Goal: Information Seeking & Learning: Learn about a topic

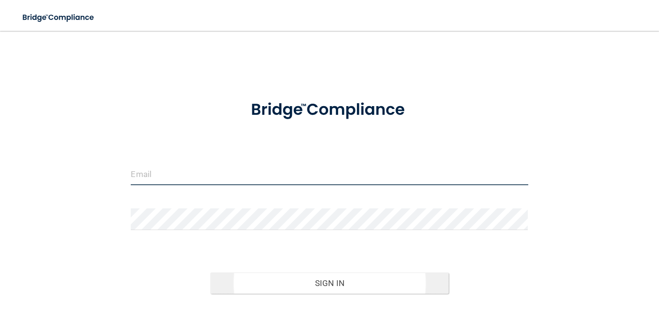
type input "[EMAIL_ADDRESS][DOMAIN_NAME]"
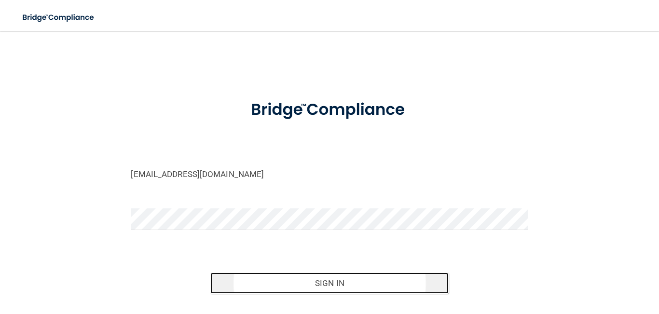
click at [298, 290] on button "Sign In" at bounding box center [329, 282] width 238 height 21
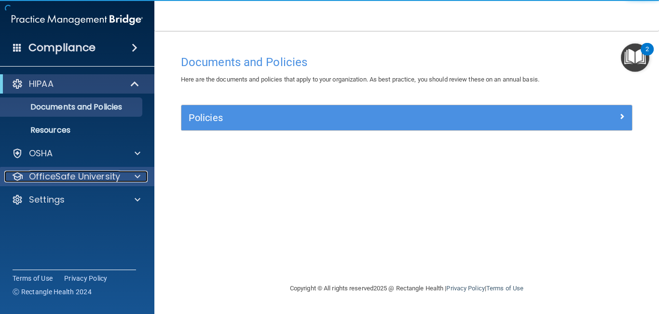
click at [59, 175] on p "OfficeSafe University" at bounding box center [74, 177] width 91 height 12
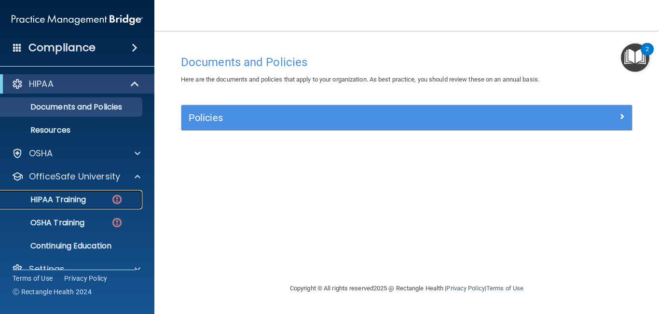
click at [58, 197] on p "HIPAA Training" at bounding box center [46, 200] width 80 height 10
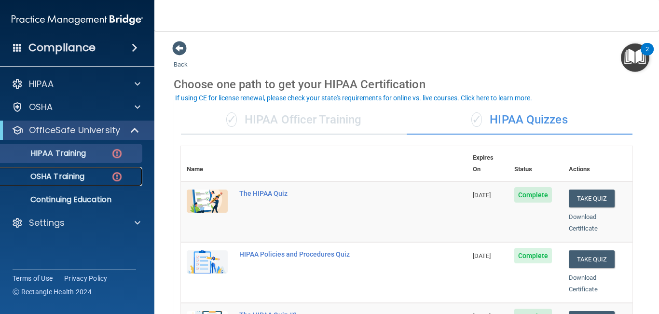
click at [57, 182] on link "OSHA Training" at bounding box center [66, 176] width 152 height 19
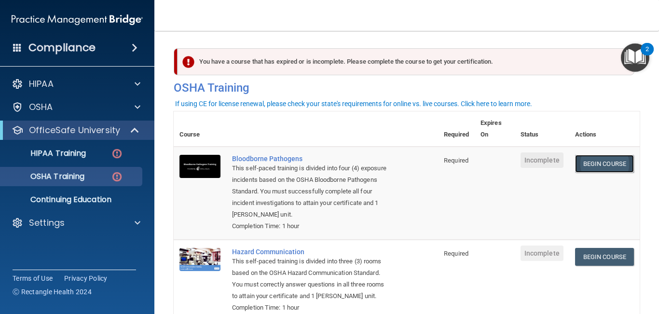
click at [592, 163] on link "Begin Course" at bounding box center [604, 164] width 59 height 18
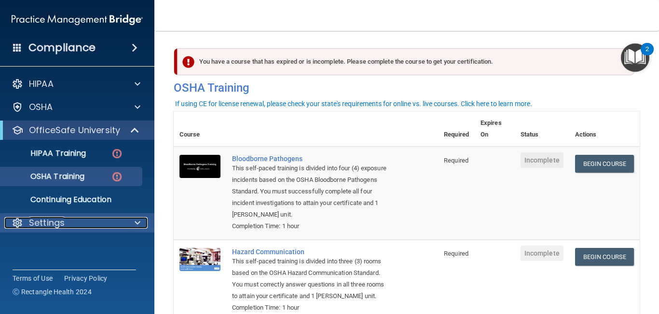
click at [42, 224] on p "Settings" at bounding box center [47, 223] width 36 height 12
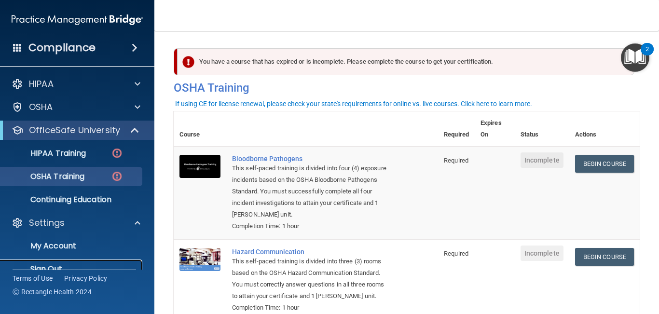
click at [47, 268] on p "Sign Out" at bounding box center [72, 269] width 132 height 10
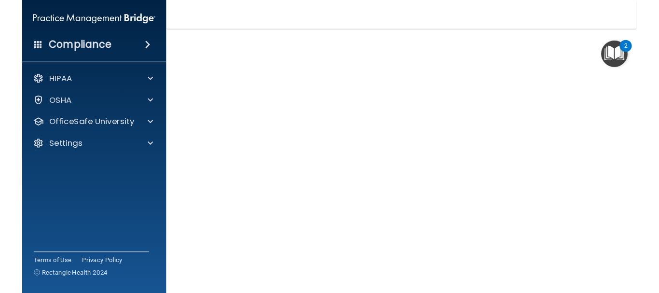
scroll to position [45, 0]
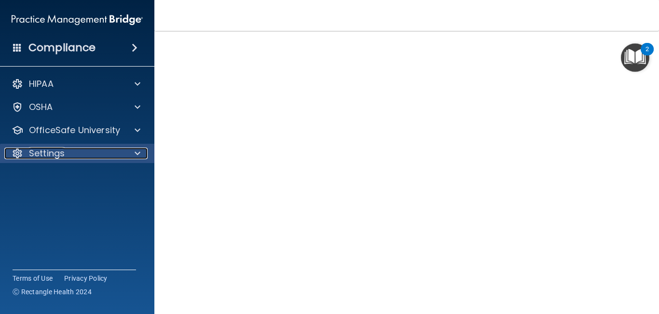
click at [34, 152] on p "Settings" at bounding box center [47, 154] width 36 height 12
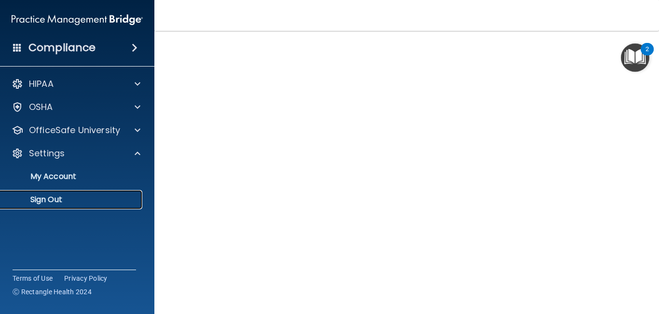
click at [45, 202] on p "Sign Out" at bounding box center [72, 200] width 132 height 10
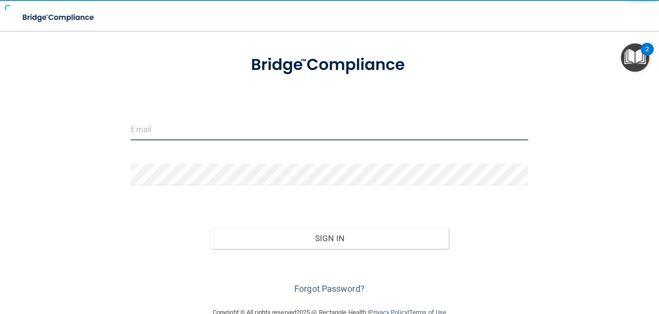
type input "[EMAIL_ADDRESS][DOMAIN_NAME]"
